Goal: Check status: Check status

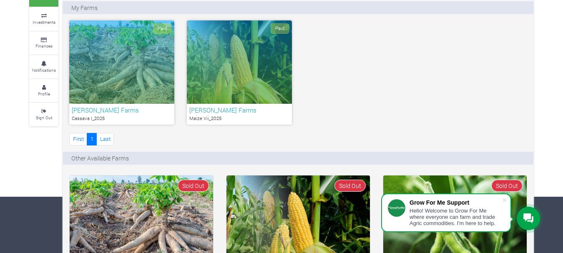
scroll to position [42, 0]
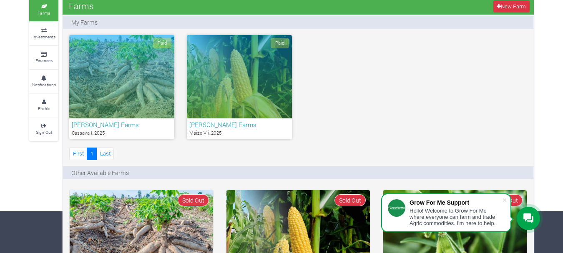
click at [115, 71] on div "Paid" at bounding box center [121, 76] width 105 height 83
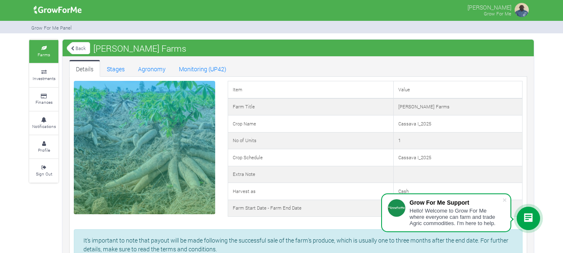
click at [82, 48] on link "Back" at bounding box center [78, 48] width 23 height 14
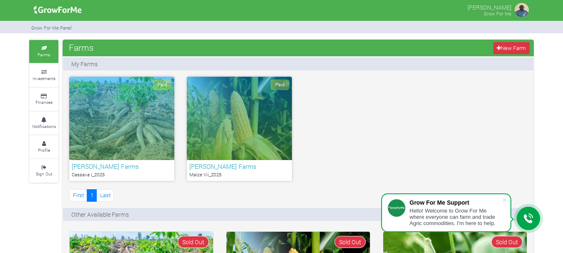
click at [222, 140] on div "Paid" at bounding box center [239, 118] width 105 height 83
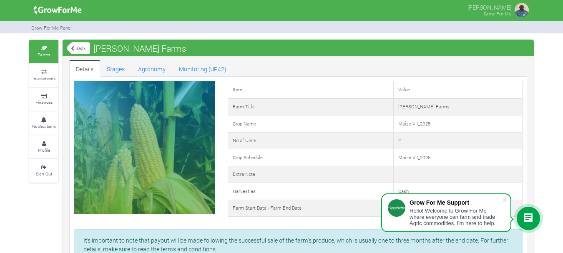
click at [79, 44] on link "Back" at bounding box center [78, 48] width 23 height 14
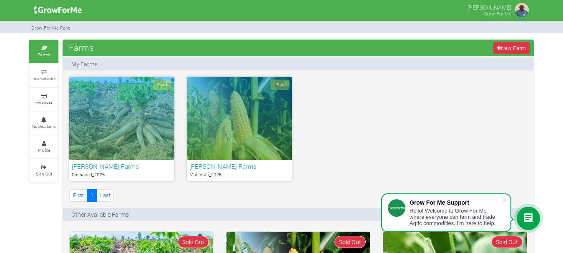
click at [112, 125] on div "Paid" at bounding box center [121, 118] width 105 height 83
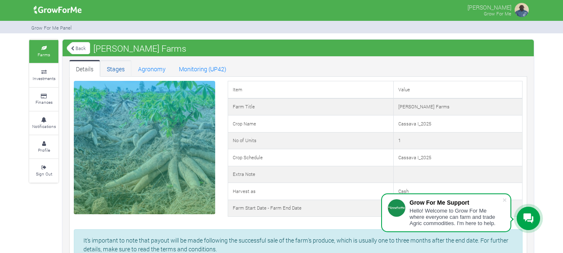
click at [112, 67] on link "Stages" at bounding box center [115, 68] width 31 height 17
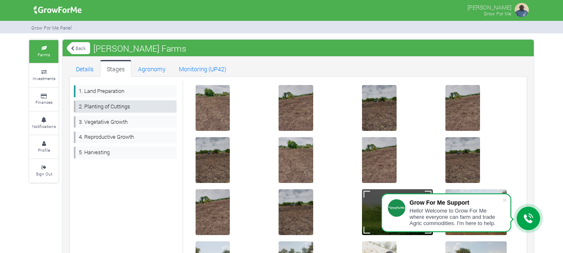
click at [90, 103] on link "2. Planting of Cuttings" at bounding box center [125, 107] width 103 height 12
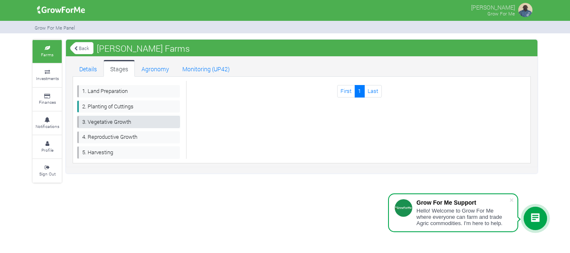
click at [111, 122] on link "3. Vegetative Growth" at bounding box center [128, 122] width 103 height 12
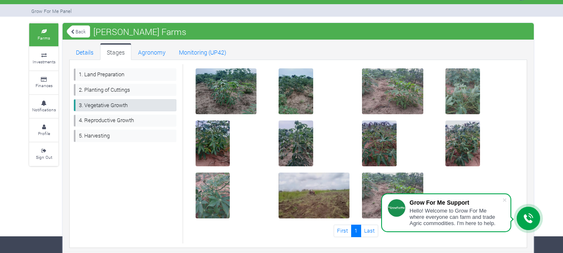
scroll to position [22, 0]
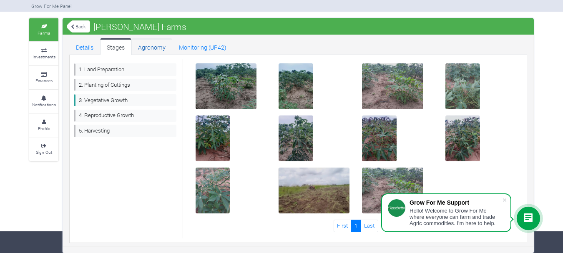
click at [144, 50] on link "Agronomy" at bounding box center [151, 46] width 41 height 17
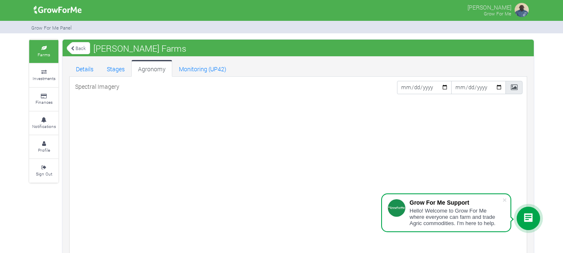
click at [74, 48] on icon at bounding box center [72, 48] width 3 height 5
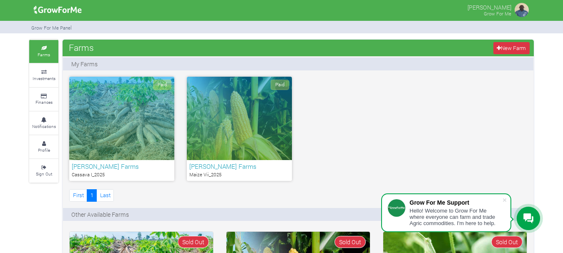
click at [523, 10] on img at bounding box center [522, 10] width 17 height 17
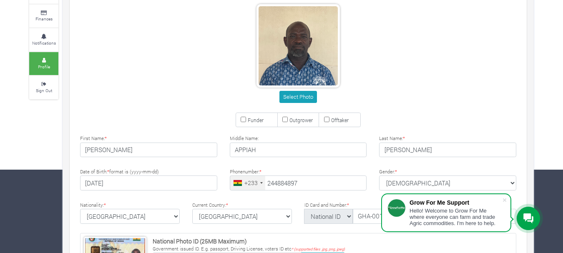
type input "24 488 4897"
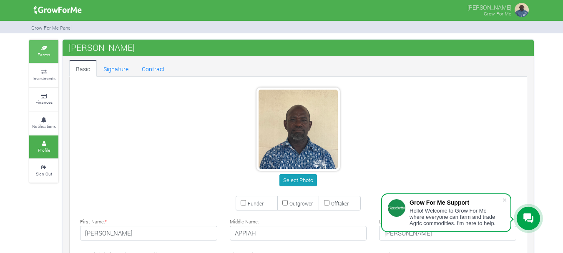
click at [47, 51] on link "Farms" at bounding box center [43, 51] width 29 height 23
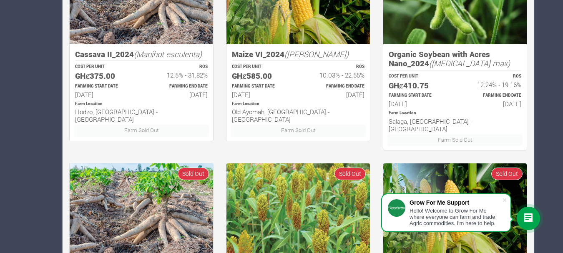
scroll to position [501, 0]
